Goal: Check status

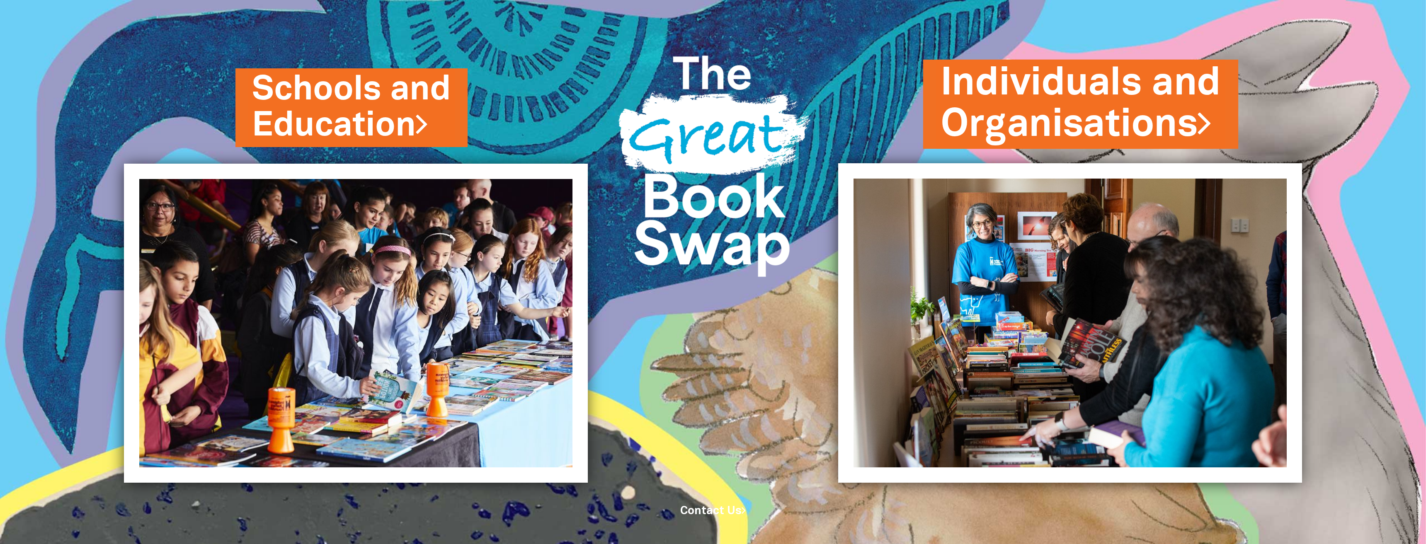
click at [1039, 116] on link "Individuals and Organisations" at bounding box center [1080, 104] width 280 height 95
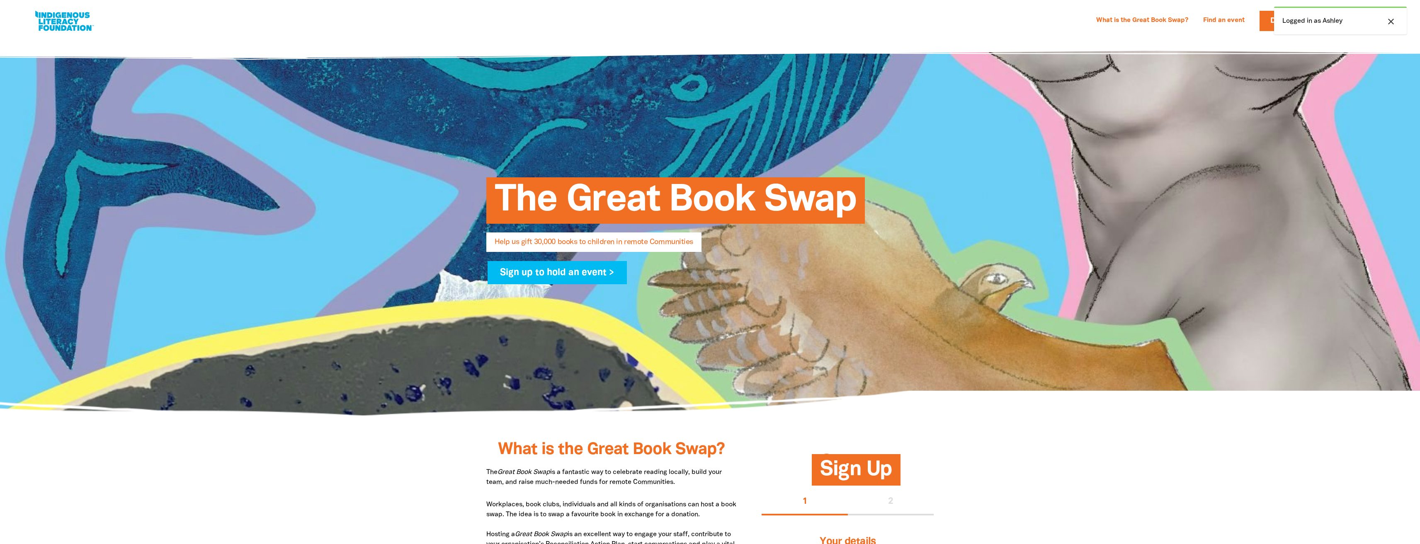
select select "AU"
click at [1345, 41] on link "My Dashboard" at bounding box center [1349, 41] width 75 height 19
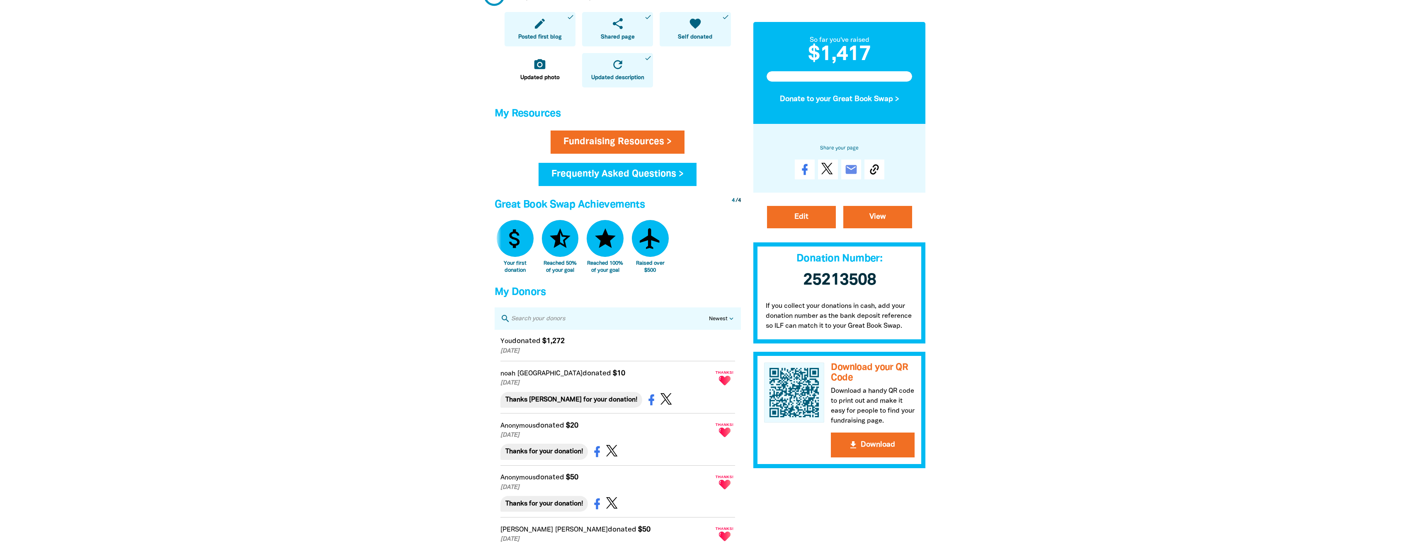
scroll to position [332, 0]
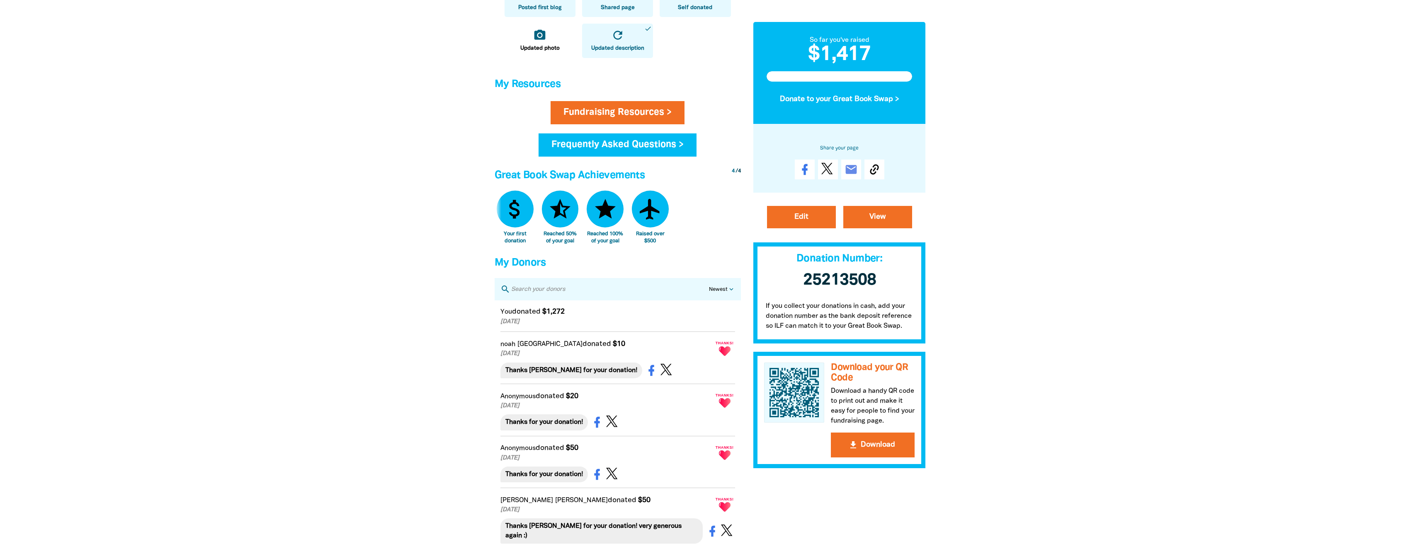
click at [553, 315] on em "$1,272" at bounding box center [553, 311] width 22 height 7
click at [594, 319] on div "You donated $1,272 [DATE]" at bounding box center [607, 316] width 214 height 20
click at [593, 319] on div "You donated $1,272 [DATE]" at bounding box center [607, 316] width 214 height 20
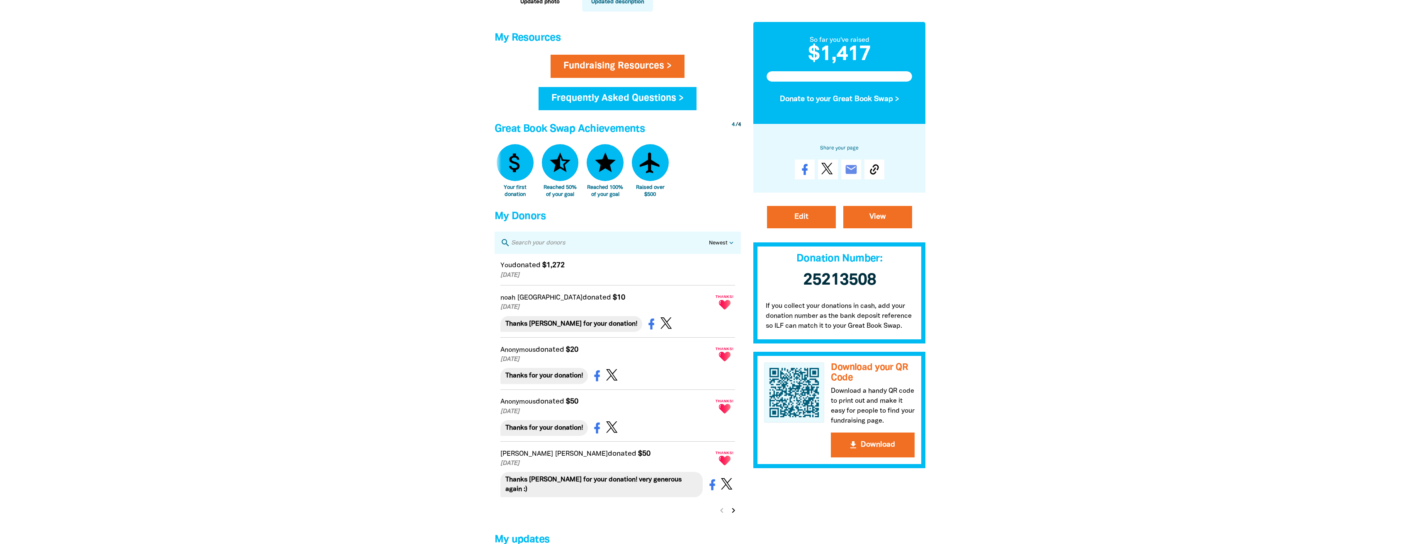
scroll to position [373, 0]
